Goal: Find specific page/section: Find specific page/section

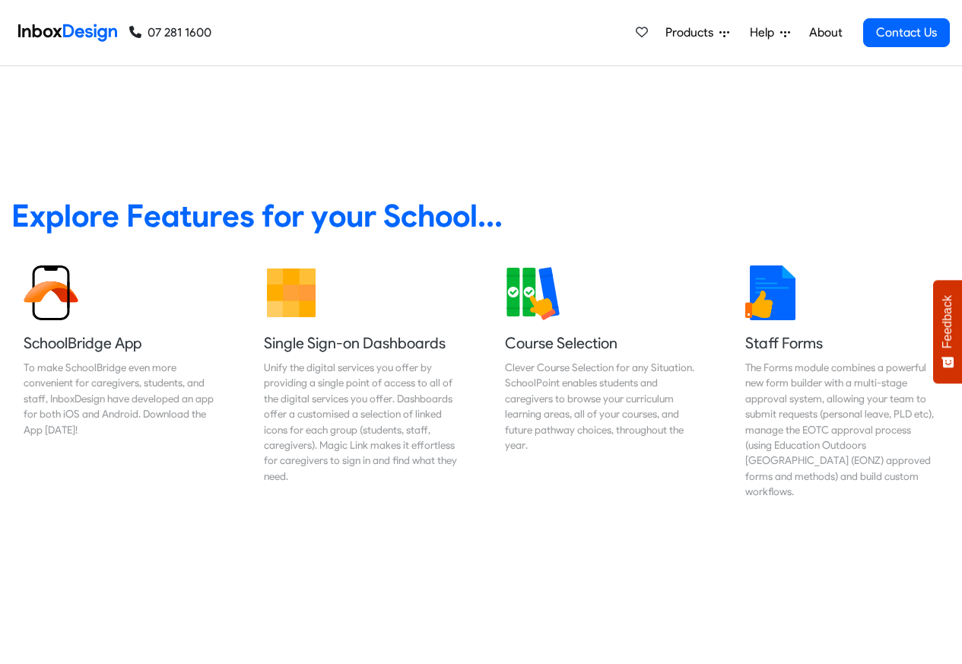
scroll to position [547, 0]
